Goal: Task Accomplishment & Management: Manage account settings

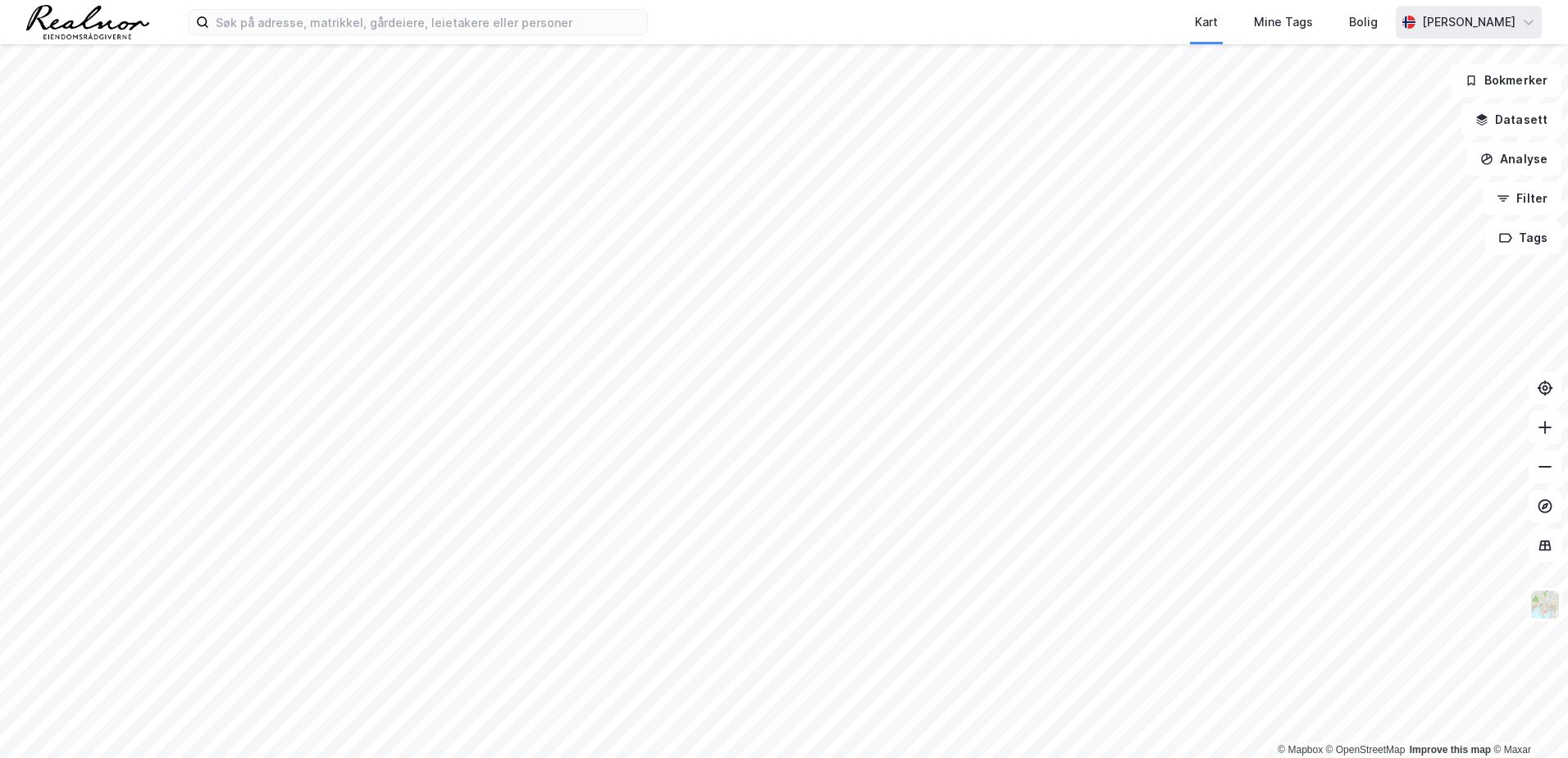
click at [1526, 27] on icon at bounding box center [1528, 22] width 13 height 13
click at [1374, 110] on div "Logg ut" at bounding box center [1387, 101] width 45 height 20
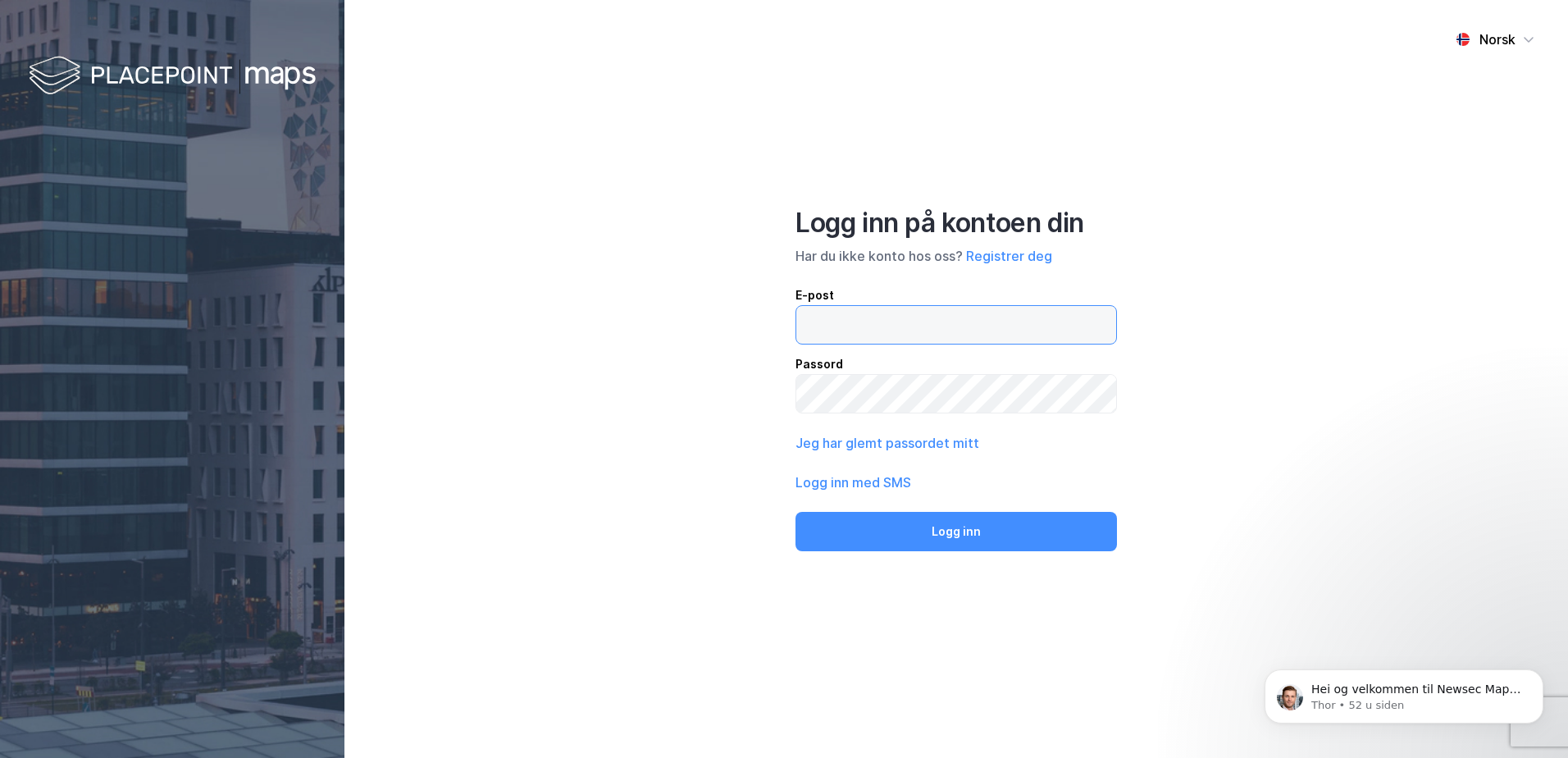
type input "[EMAIL_ADDRESS][DOMAIN_NAME]"
click at [1225, 494] on div "Norsk Logg inn på kontoen din Har du ikke konto hos oss? Registrer deg E-post s…" at bounding box center [956, 379] width 1224 height 758
drag, startPoint x: 1264, startPoint y: 462, endPoint x: 1111, endPoint y: 467, distance: 153.1
click at [1263, 462] on div "Norsk Logg inn på kontoen din Har du ikke konto hos oss? Registrer deg E-post s…" at bounding box center [956, 379] width 1224 height 758
click at [899, 442] on button "Jeg har glemt passordet mitt" at bounding box center [887, 443] width 184 height 20
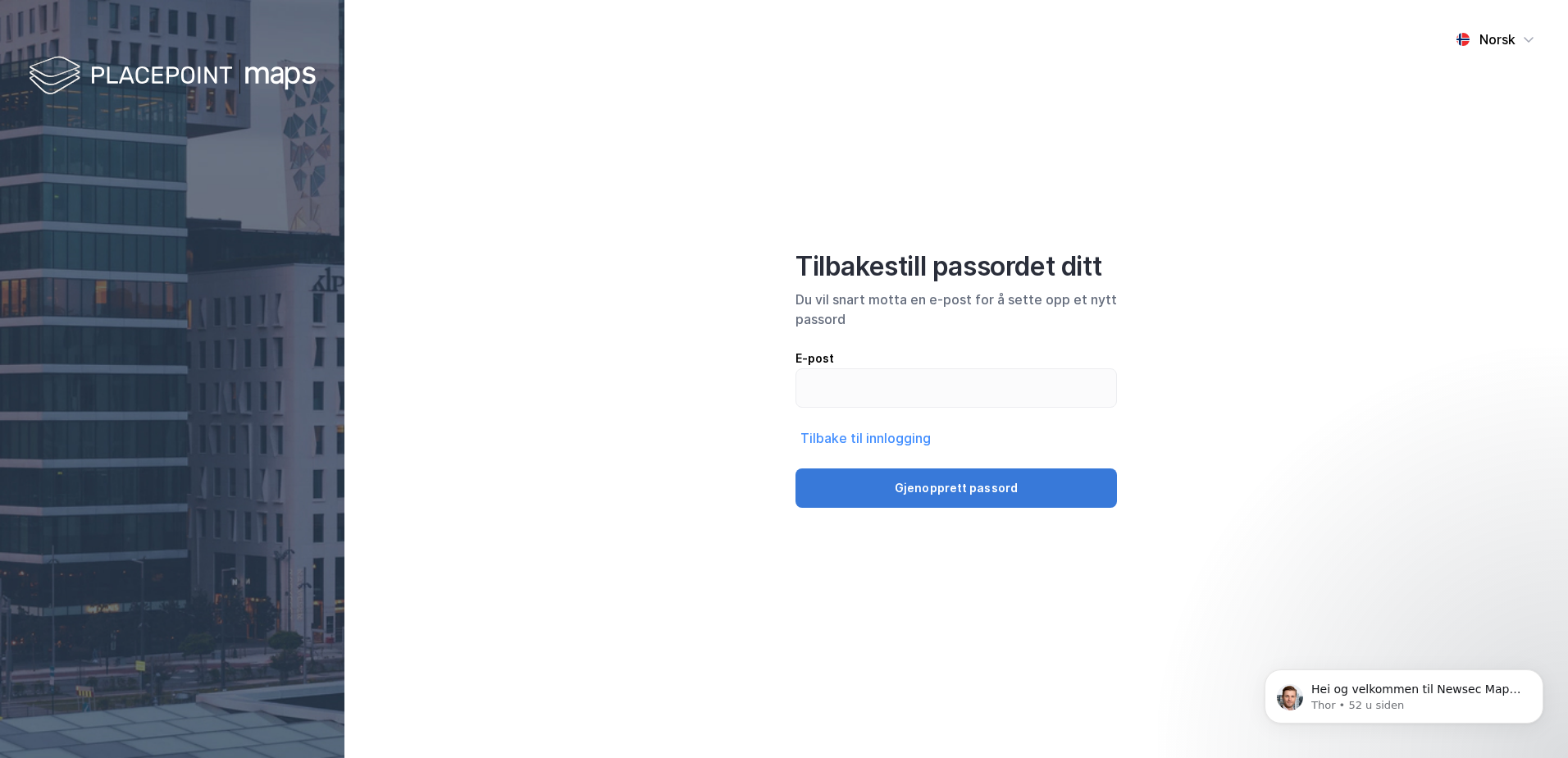
click at [905, 487] on button "Gjenopprett passord" at bounding box center [956, 488] width 321 height 40
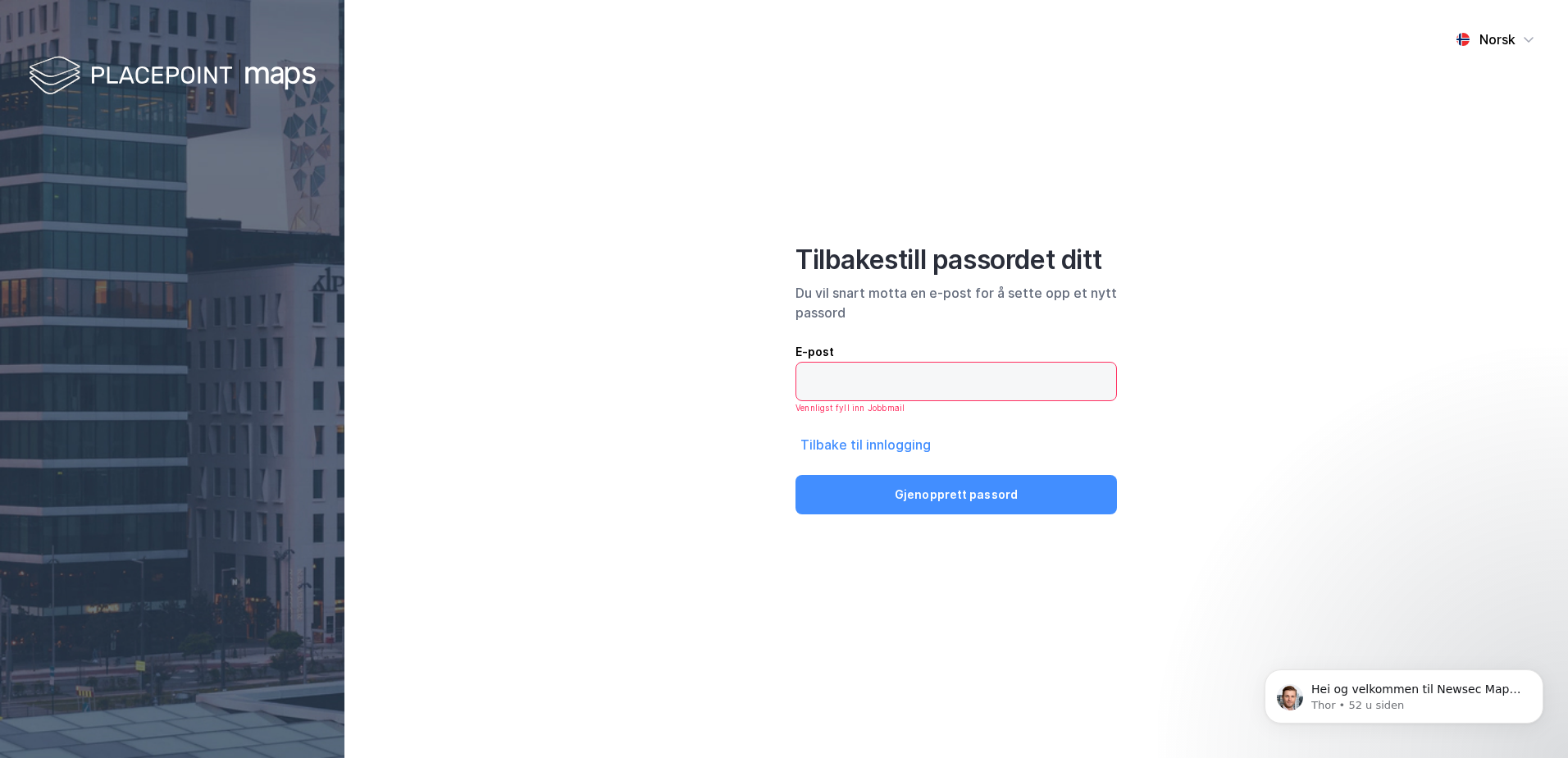
click at [904, 386] on input "email" at bounding box center [956, 381] width 319 height 38
type input "stine.isaksen@realnor.no"
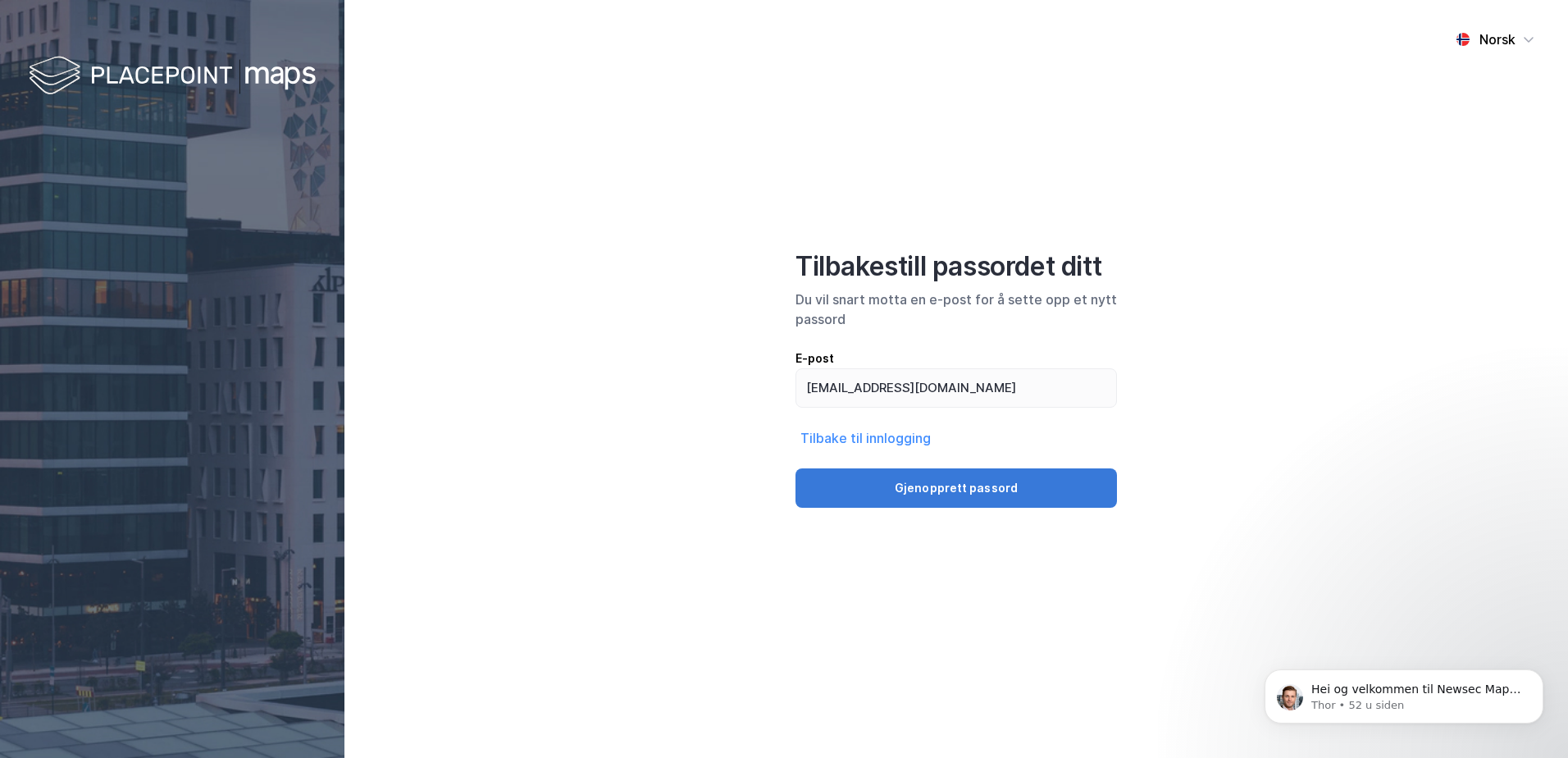
click at [938, 486] on button "Gjenopprett passord" at bounding box center [956, 488] width 321 height 40
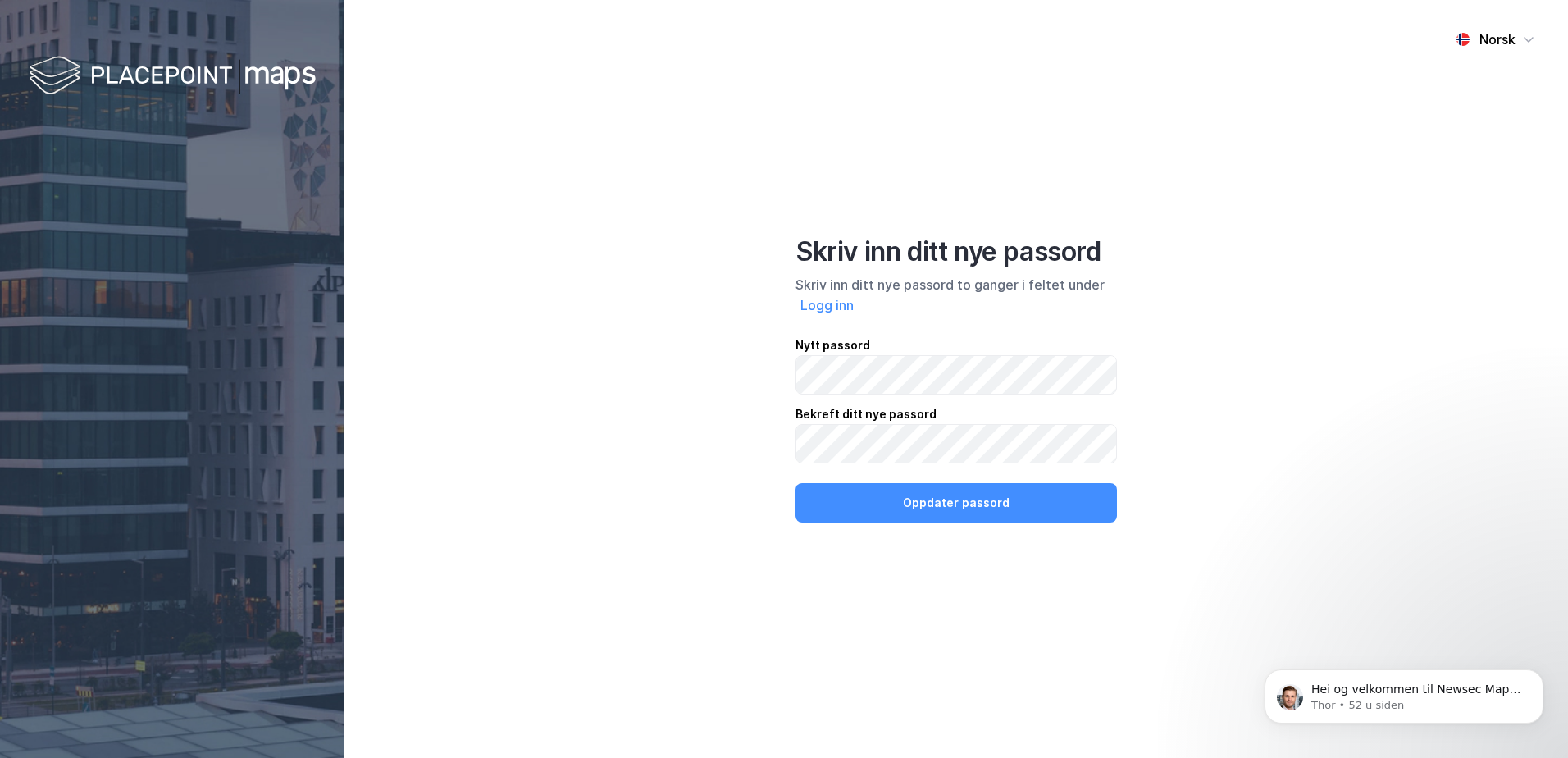
click at [1289, 460] on div "Norsk Skriv inn ditt nye passord Skriv inn ditt nye passord to ganger i feltet …" at bounding box center [956, 379] width 1224 height 758
click at [1343, 391] on div "Norsk Skriv inn ditt nye passord Skriv inn ditt nye passord to ganger i feltet …" at bounding box center [956, 379] width 1224 height 758
click at [943, 504] on button "Oppdater passord" at bounding box center [956, 503] width 321 height 40
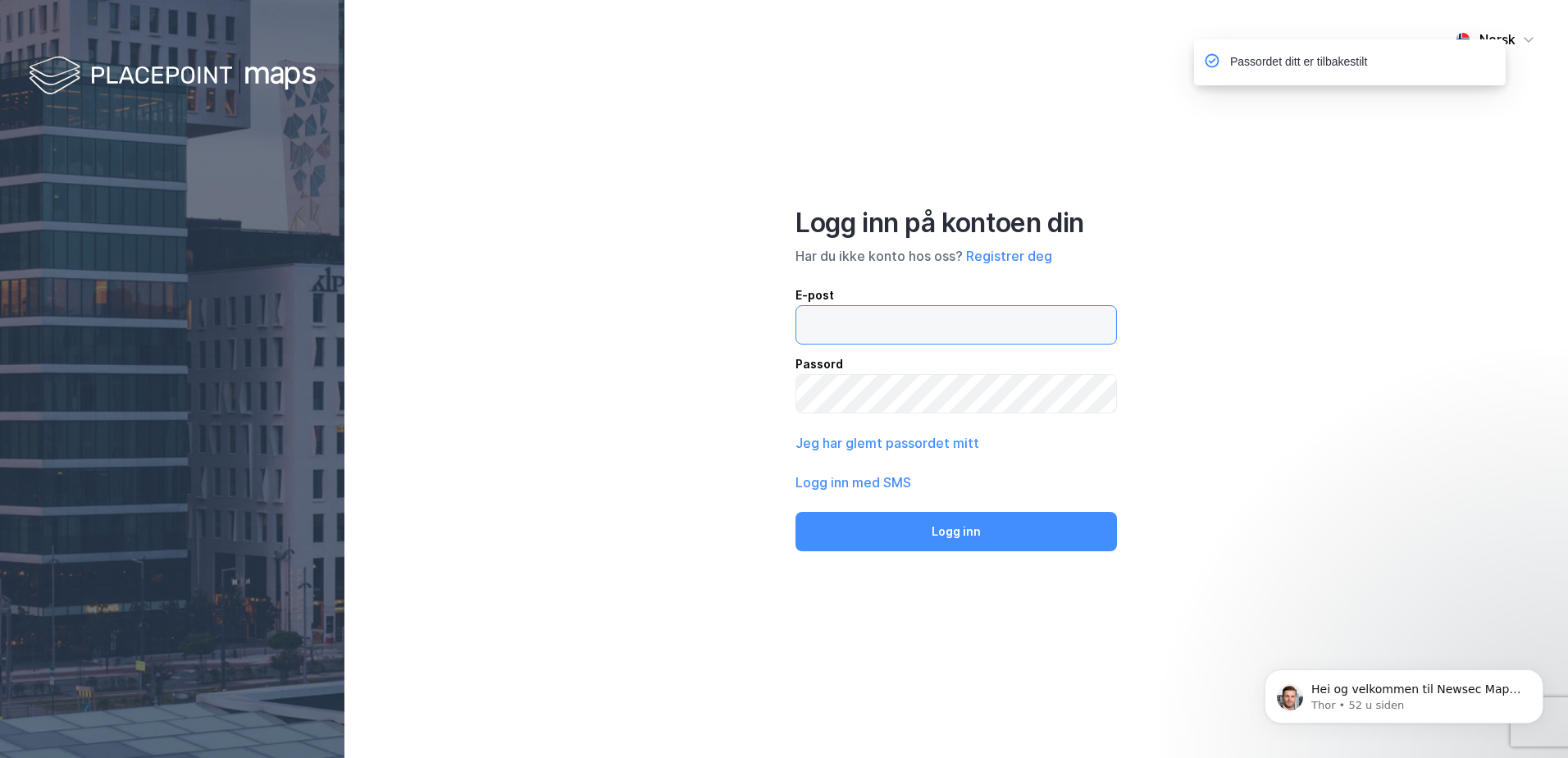
type input "stine.isaksen@realnor.no"
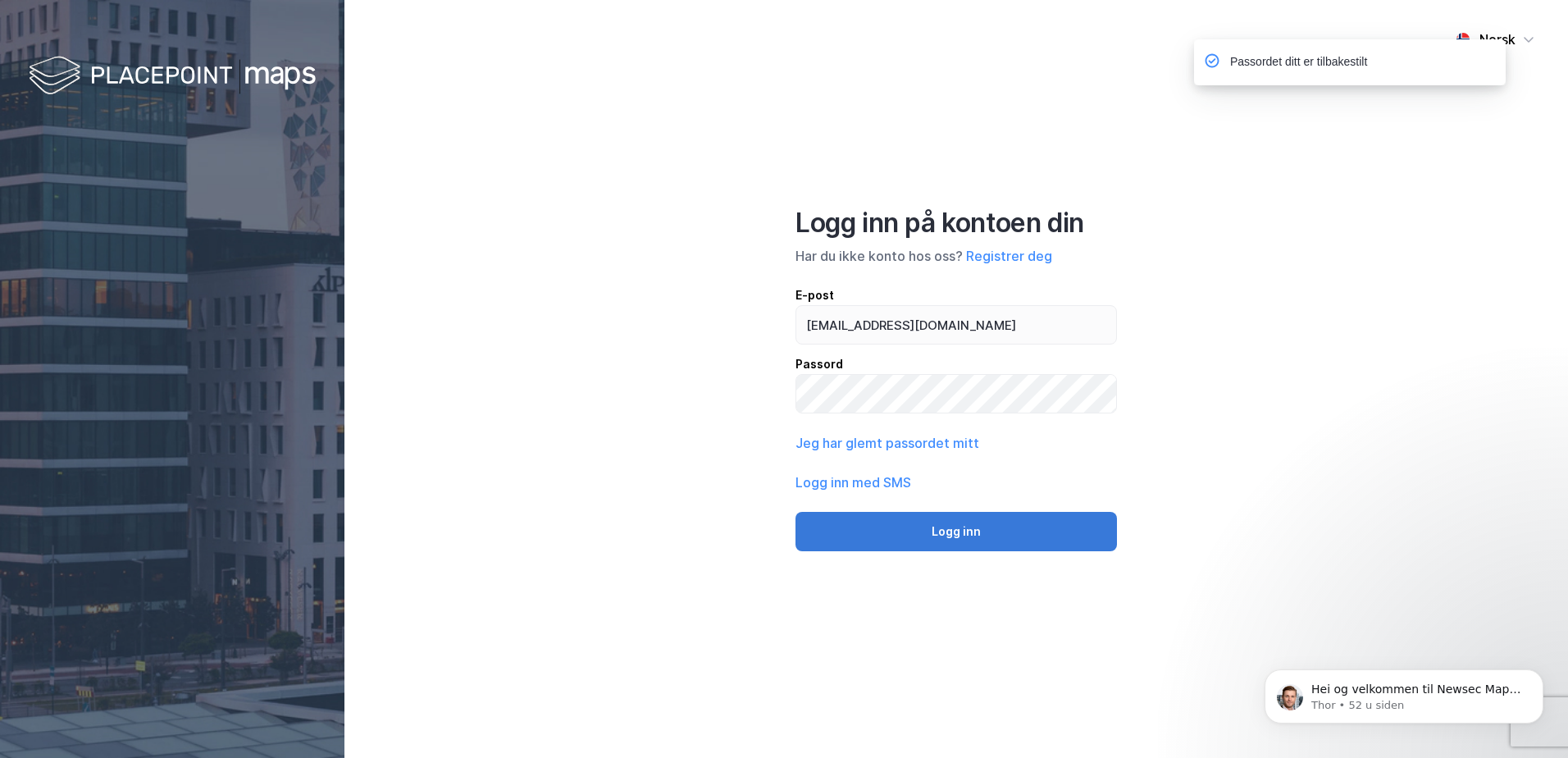
click at [985, 525] on button "Logg inn" at bounding box center [956, 531] width 321 height 40
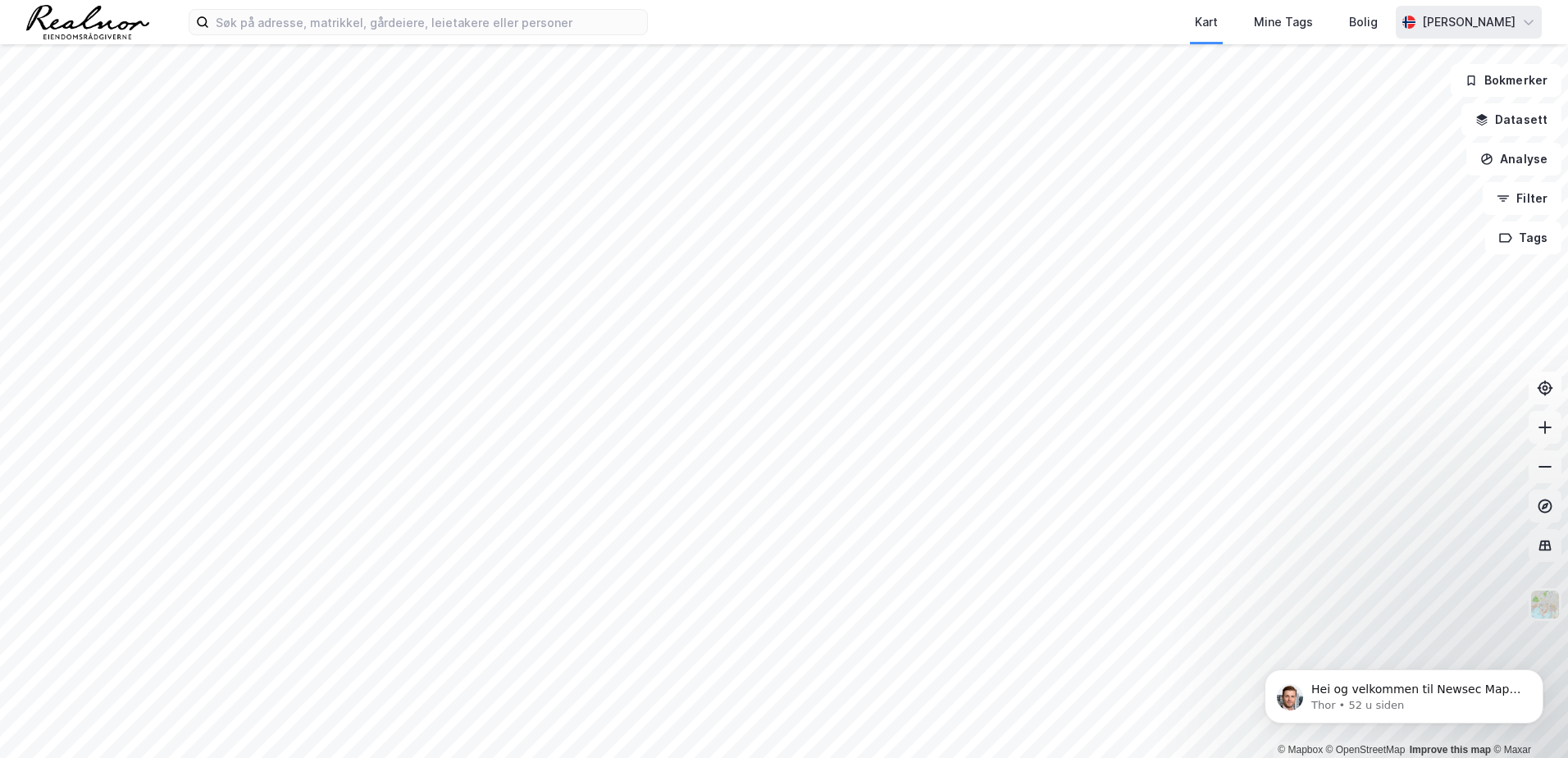
click at [1527, 27] on icon at bounding box center [1528, 22] width 13 height 13
click at [1402, 103] on div "Logg ut" at bounding box center [1387, 101] width 45 height 20
